Goal: Information Seeking & Learning: Learn about a topic

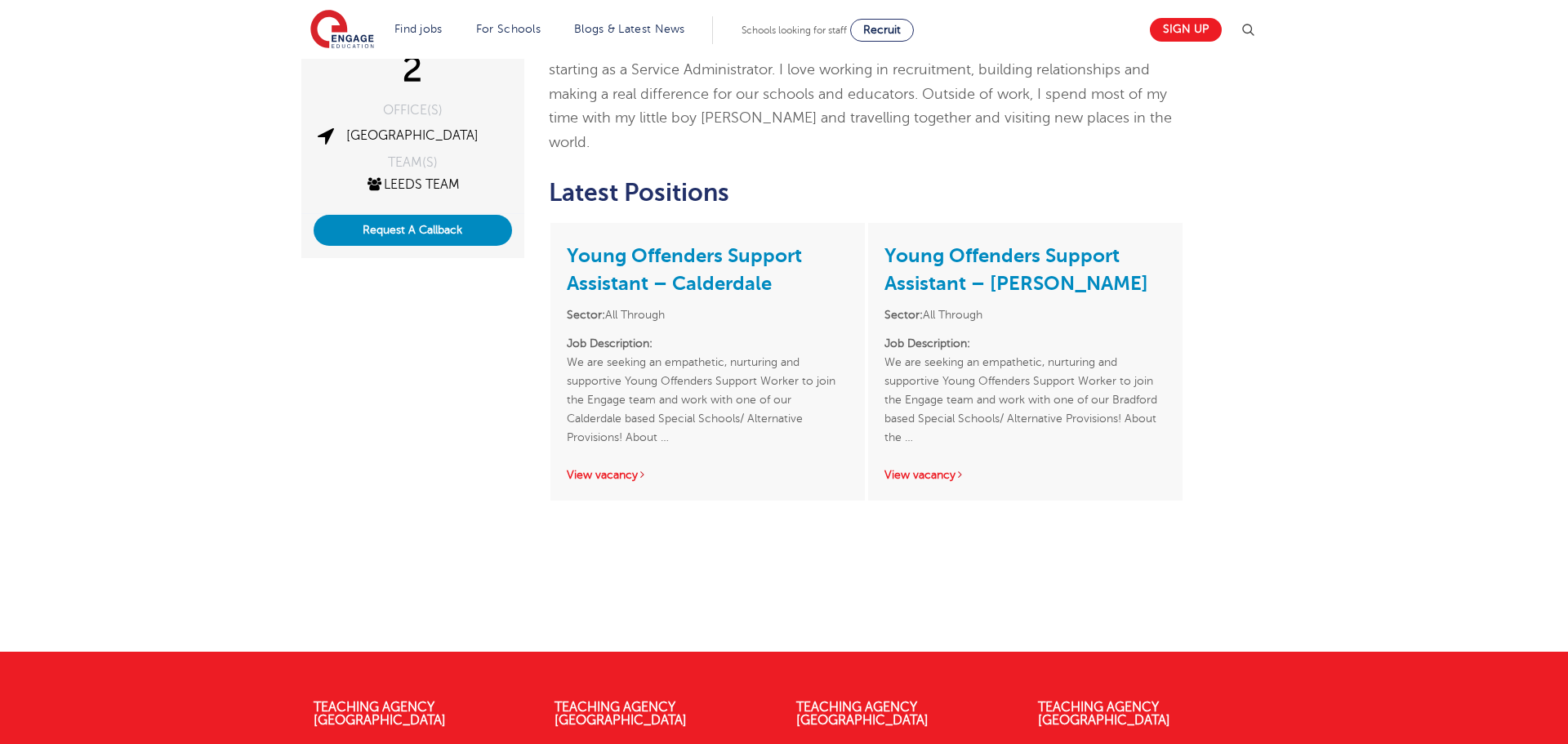
scroll to position [386, 0]
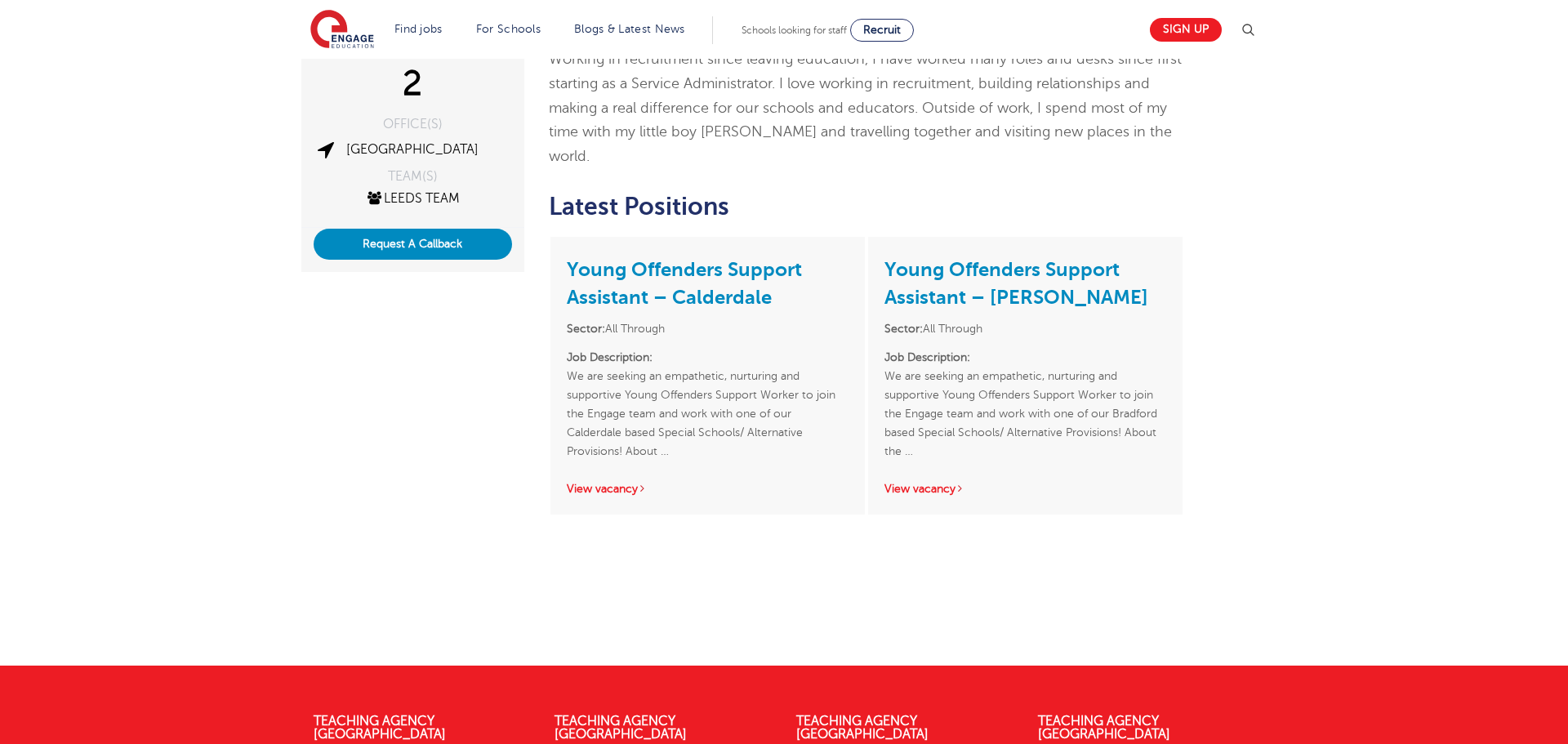
click at [683, 253] on h3 "Young Offenders Support Assistant – Calderdale" at bounding box center [708, 282] width 282 height 58
click at [695, 258] on link "Young Offenders Support Assistant – Calderdale" at bounding box center [684, 283] width 235 height 51
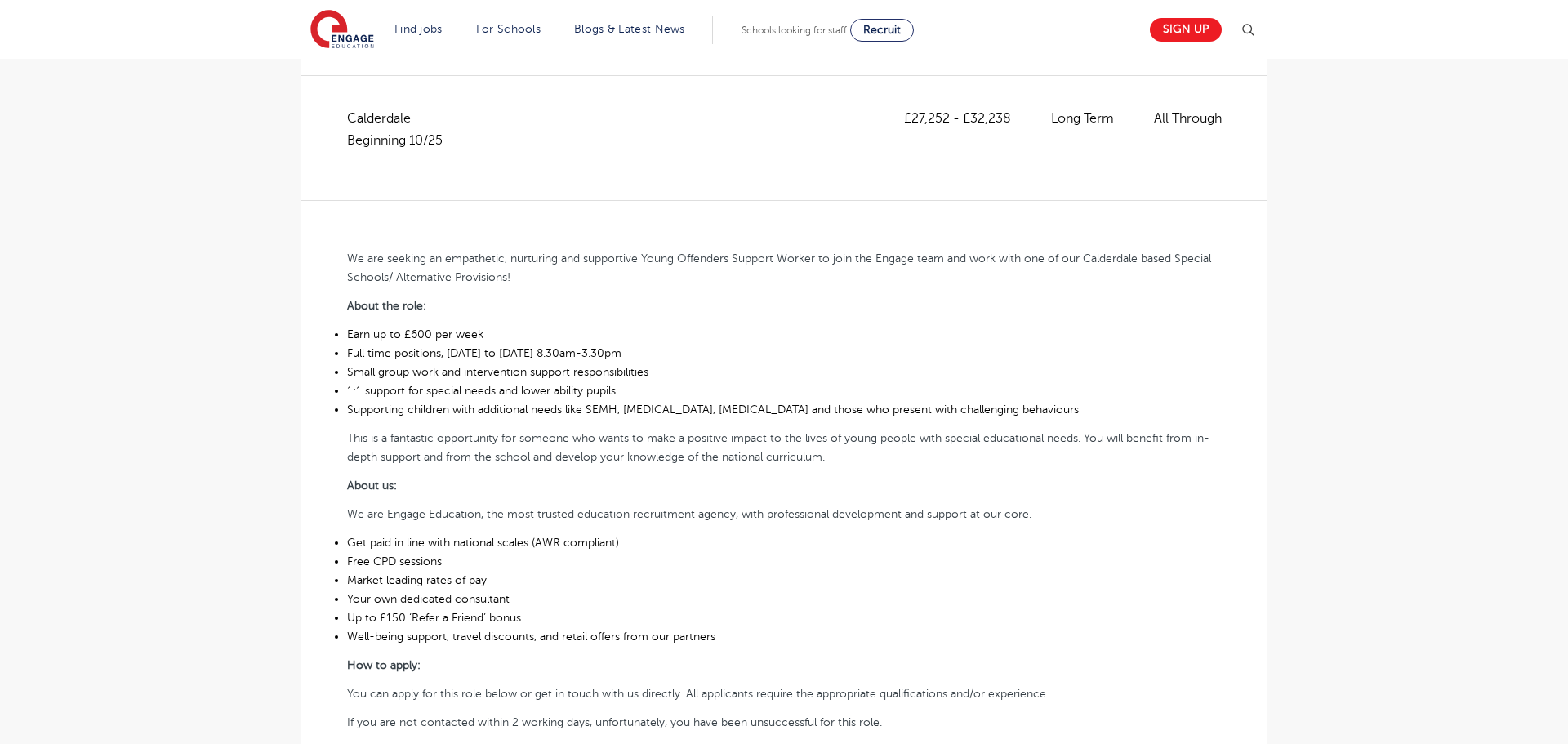
scroll to position [437, 0]
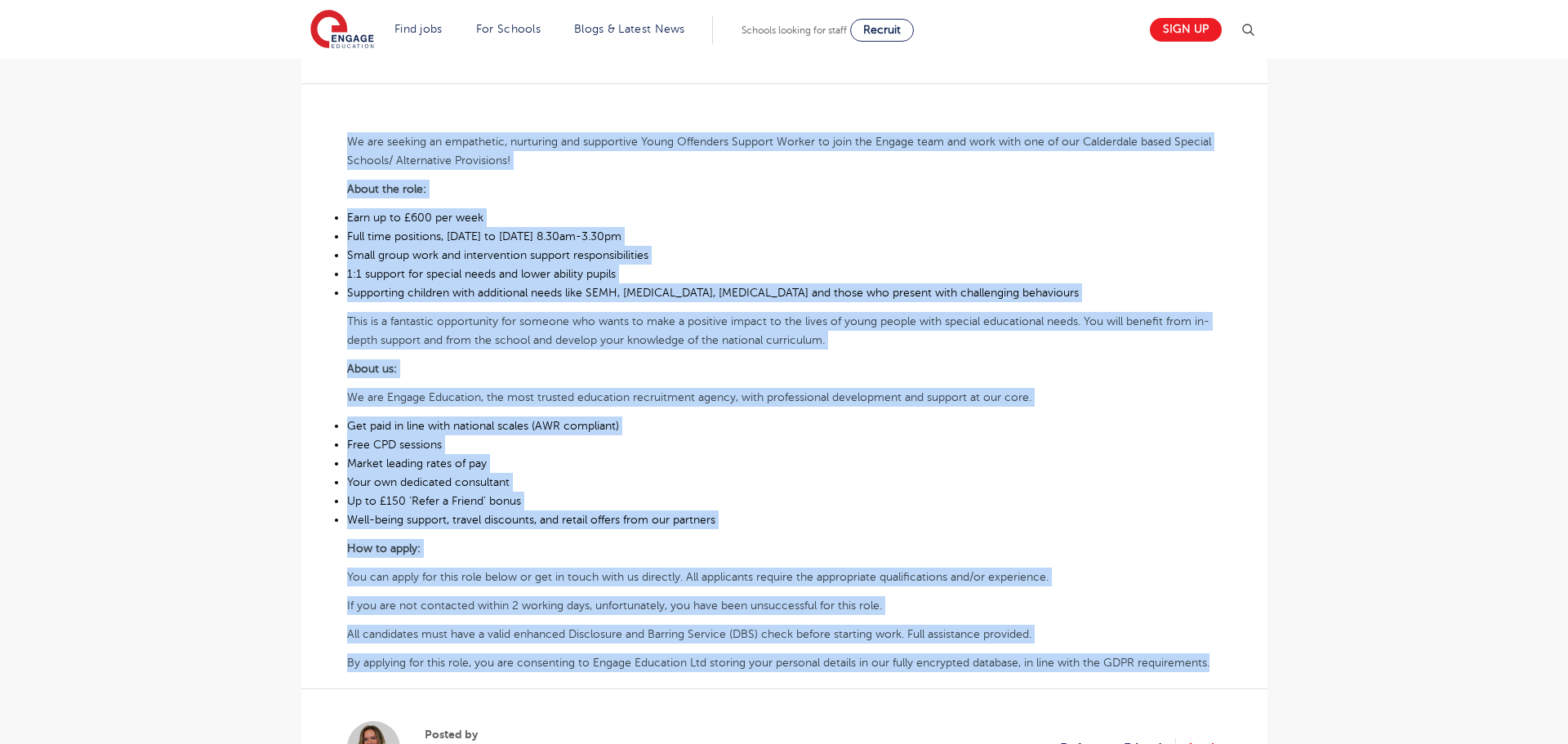
drag, startPoint x: 345, startPoint y: 137, endPoint x: 1266, endPoint y: 664, distance: 1061.1
click at [1266, 664] on section "Young Offenders Support Assistant – Calderdale Posted [DATE] Refer to a Friend …" at bounding box center [784, 420] width 967 height 1294
copy div "Lo ips dolorsi am consectetu, adipiscin eli seddoeiusm Tempo Incididun Utlabor …"
click at [723, 360] on p "About us:" at bounding box center [784, 369] width 875 height 19
